Goal: Navigation & Orientation: Find specific page/section

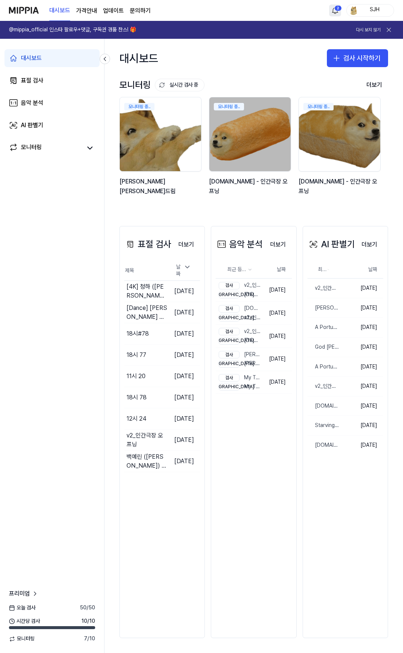
click at [333, 11] on html "대시보드 가격안내 업데이트 문의하기 2 SJH @mippia_official 인스타 팔로우+댓글, 구독권 경품 찬스! 🎁 다시 보지 않기 대시…" at bounding box center [201, 326] width 403 height 653
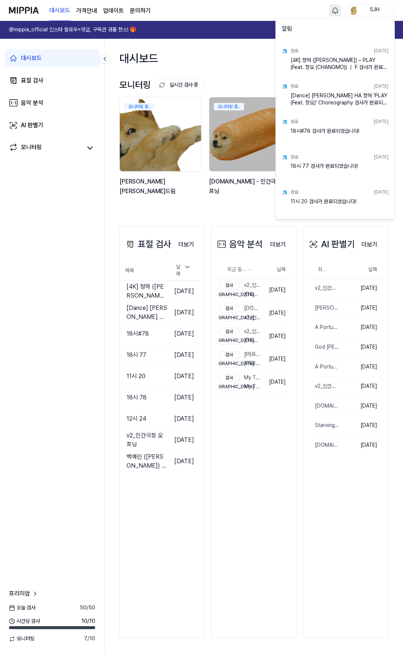
click at [257, 14] on html "대시보드 가격안내 업데이트 문의하기 SJH @mippia_official 인스타 팔로우+댓글, 구독권 경품 찬스! 🎁 다시 보지 않기 대시보드…" at bounding box center [201, 326] width 403 height 653
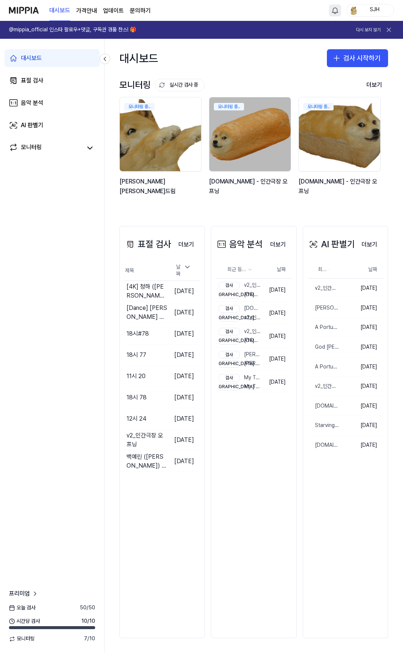
click at [51, 60] on link "대시보드" at bounding box center [51, 58] width 95 height 18
click at [52, 75] on link "표절 검사" at bounding box center [51, 81] width 95 height 18
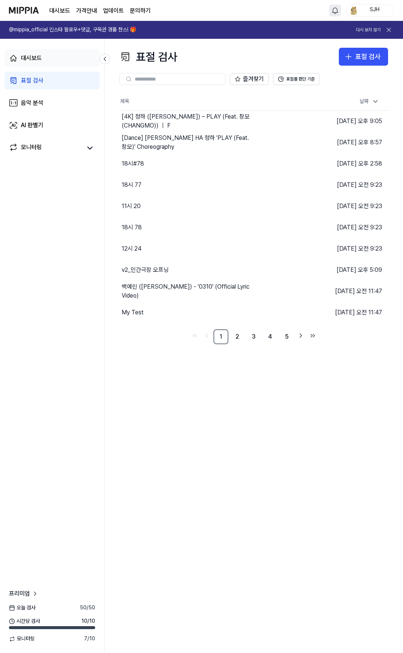
click at [57, 50] on link "대시보드" at bounding box center [51, 58] width 95 height 18
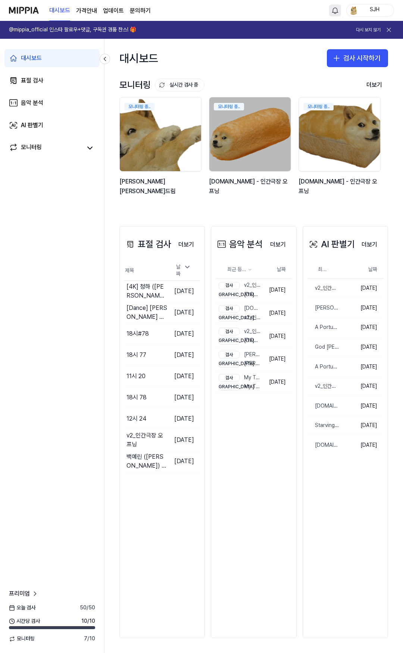
click at [29, 9] on img at bounding box center [24, 10] width 30 height 21
click at [97, 11] on div "대시보드 가격안내 업데이트 문의하기" at bounding box center [99, 10] width 101 height 21
click at [91, 11] on 버튼 "가격안내" at bounding box center [86, 10] width 21 height 9
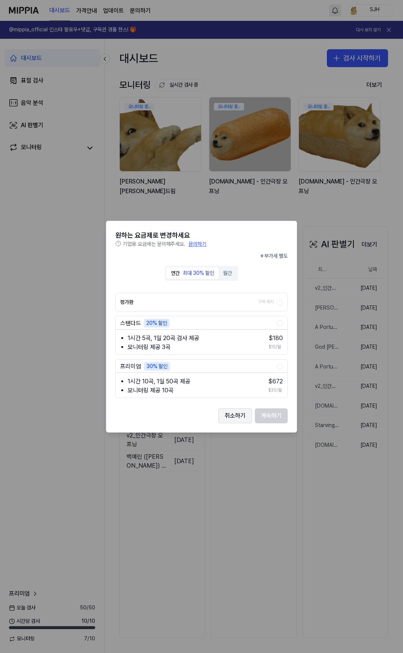
click at [230, 412] on button "취소하기" at bounding box center [235, 416] width 34 height 15
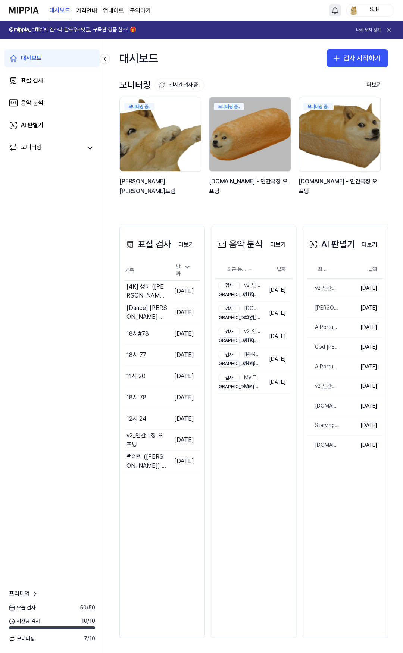
click at [111, 9] on link "업데이트" at bounding box center [113, 10] width 21 height 9
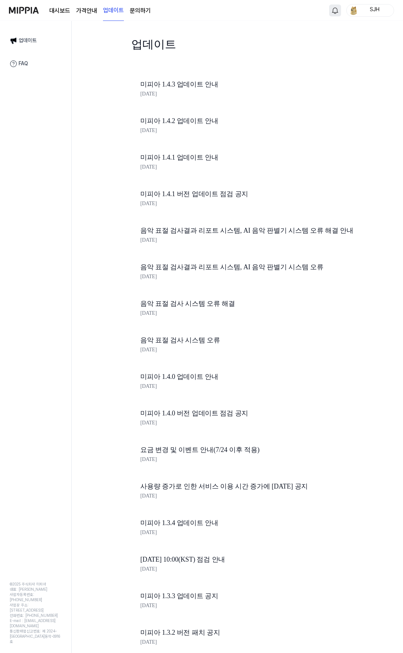
click at [141, 10] on link "문의하기" at bounding box center [140, 10] width 21 height 9
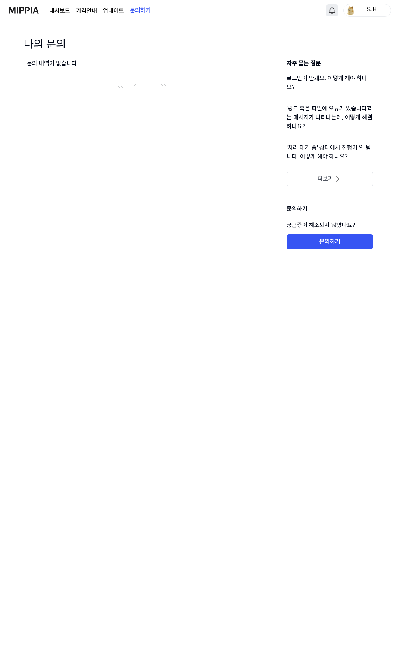
click at [119, 10] on link "업데이트" at bounding box center [113, 10] width 21 height 9
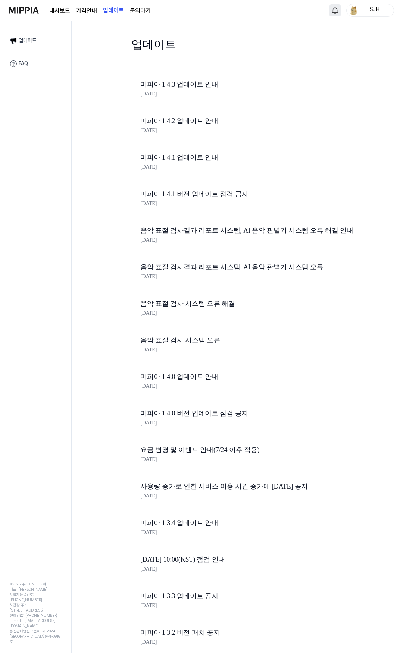
click at [32, 37] on link "업데이트" at bounding box center [35, 41] width 61 height 16
click at [30, 61] on link "FAQ" at bounding box center [35, 64] width 61 height 16
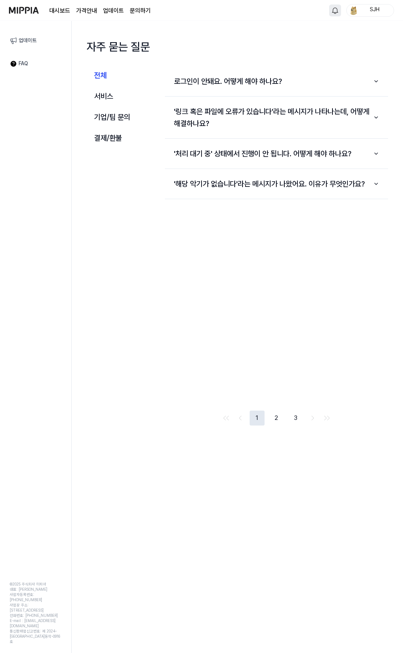
click at [41, 45] on link "업데이트" at bounding box center [35, 41] width 61 height 16
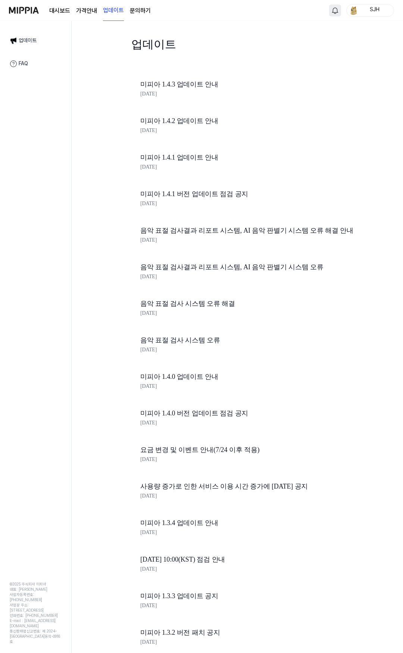
click at [31, 15] on img at bounding box center [24, 10] width 30 height 21
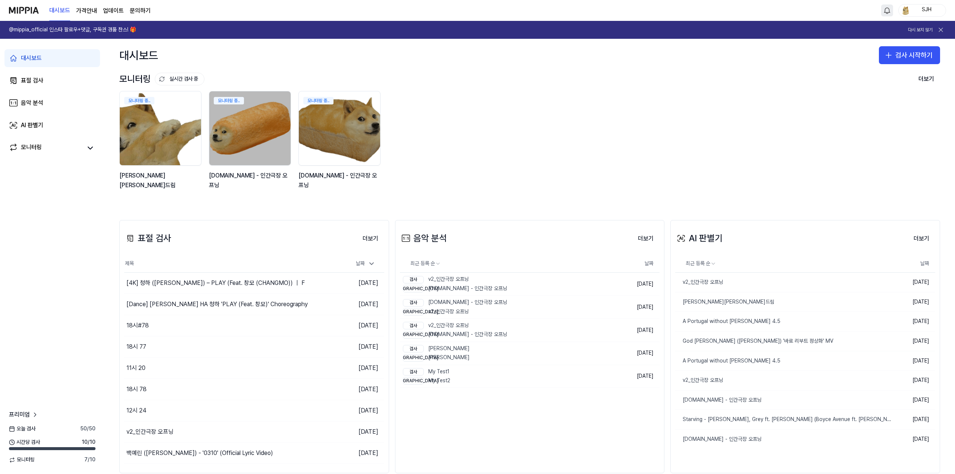
click at [403, 104] on div "모니터링 중.. [PERSON_NAME][PERSON_NAME]드림 모니터링 중.. [DOMAIN_NAME] - 인간극장 오프닝 모니터링 중.…" at bounding box center [523, 144] width 821 height 107
click at [46, 51] on link "대시보드" at bounding box center [52, 58] width 96 height 18
